Goal: Task Accomplishment & Management: Manage account settings

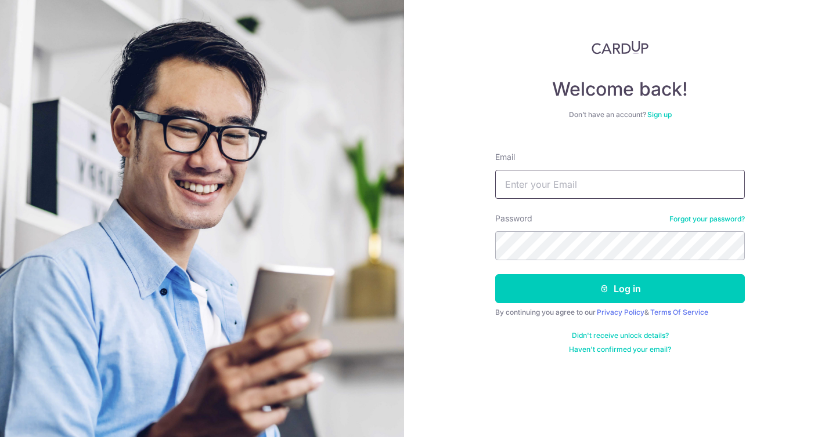
type input "[EMAIL_ADDRESS][DOMAIN_NAME]"
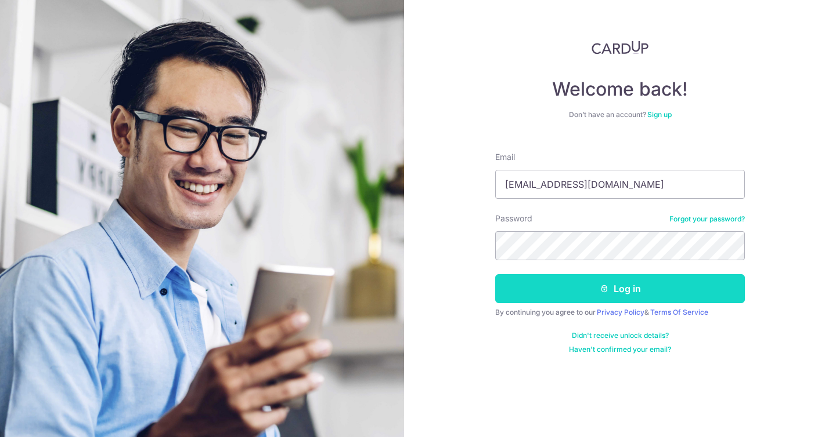
click at [607, 292] on icon "submit" at bounding box center [603, 288] width 9 height 9
